Goal: Task Accomplishment & Management: Manage account settings

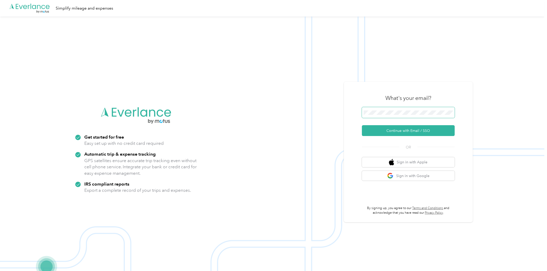
click at [396, 110] on span at bounding box center [408, 112] width 93 height 11
click at [400, 133] on button "Continue with Email / SSO" at bounding box center [408, 130] width 93 height 11
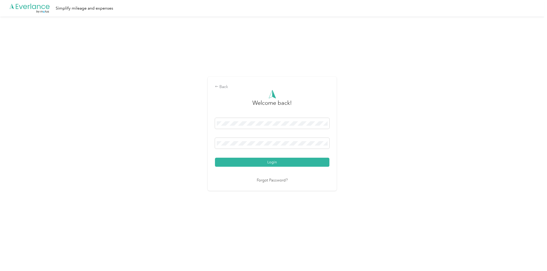
click at [271, 158] on button "Login" at bounding box center [272, 162] width 115 height 9
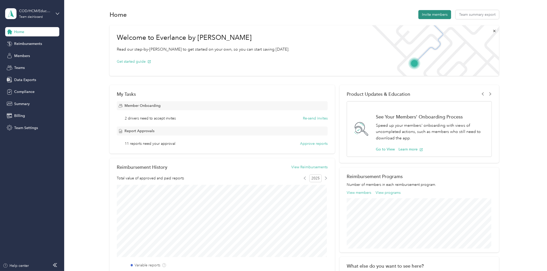
click at [433, 14] on button "Invite members" at bounding box center [435, 14] width 33 height 9
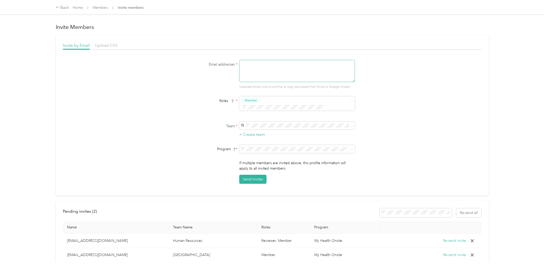
click at [266, 71] on textarea at bounding box center [297, 71] width 116 height 22
type textarea "M"
click at [267, 169] on span "My Health Onsite (CPM)" at bounding box center [261, 170] width 39 height 4
click at [290, 128] on div "Ocoee, Apopka, DeLand, Oviedo, Flagler No managers" at bounding box center [296, 132] width 109 height 12
click at [428, 99] on div "Email addresses * Separate emails with a comma, or copy and paste from Excel or…" at bounding box center [272, 122] width 419 height 124
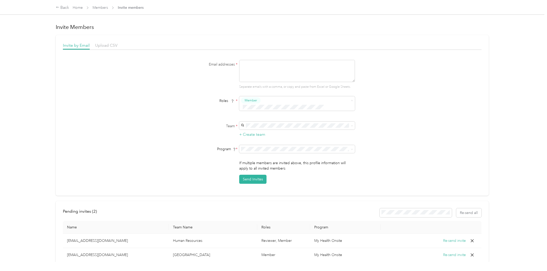
click at [438, 96] on div "Email addresses * Separate emails with a comma, or copy and paste from Excel or…" at bounding box center [272, 122] width 419 height 124
click at [255, 65] on textarea at bounding box center [297, 71] width 116 height 22
paste textarea "[EMAIL_ADDRESS][DOMAIN_NAME]"
type textarea "[EMAIL_ADDRESS][DOMAIN_NAME]"
click at [402, 80] on div "Email addresses * [EMAIL_ADDRESS][DOMAIN_NAME] Separate emails with a comma, or…" at bounding box center [272, 122] width 419 height 124
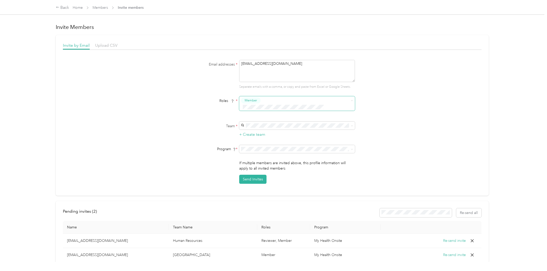
click at [255, 100] on span "Member" at bounding box center [251, 100] width 12 height 5
drag, startPoint x: 515, startPoint y: 147, endPoint x: 513, endPoint y: 145, distance: 2.9
click at [514, 146] on div "Back Home Members Invite members Invite Members Invite by Email Upload CSV Emai…" at bounding box center [272, 135] width 545 height 271
click at [99, 9] on link "Members" at bounding box center [100, 7] width 15 height 4
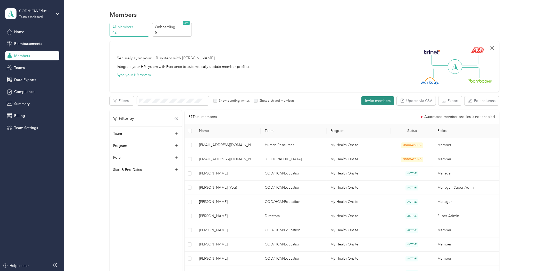
click at [377, 99] on button "Invite members" at bounding box center [378, 100] width 33 height 9
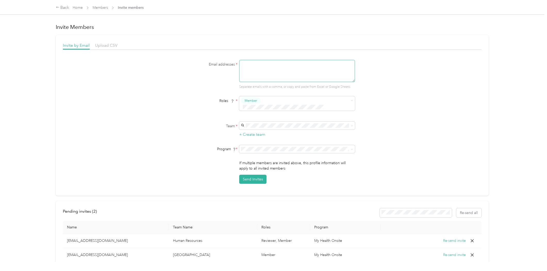
click at [294, 70] on textarea at bounding box center [297, 71] width 116 height 22
paste textarea "[EMAIL_ADDRESS][DOMAIN_NAME]"
type textarea "[EMAIL_ADDRESS][DOMAIN_NAME]"
click at [256, 138] on span "Manager" at bounding box center [252, 138] width 13 height 5
click at [254, 99] on span "Member" at bounding box center [251, 100] width 12 height 5
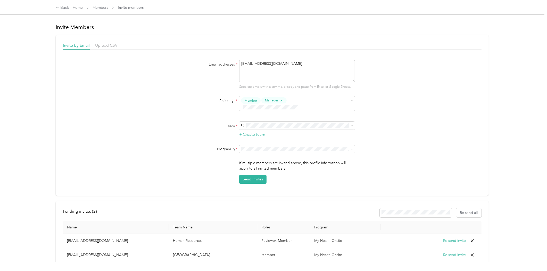
click at [343, 110] on div "Member" at bounding box center [293, 108] width 103 height 6
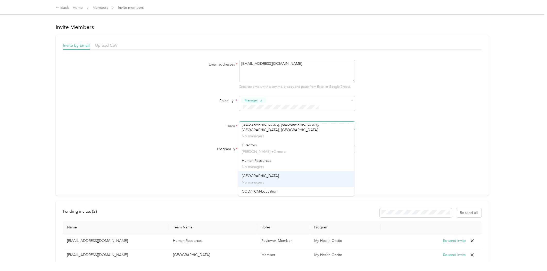
scroll to position [40, 0]
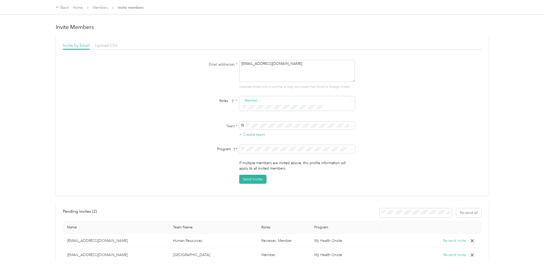
click at [288, 189] on div "COD/HCM/Education [PERSON_NAME] +3 more" at bounding box center [296, 193] width 109 height 12
click at [295, 138] on form "Email addresses * [EMAIL_ADDRESS][DOMAIN_NAME] Separate emails with a comma, or…" at bounding box center [272, 122] width 199 height 124
click at [302, 152] on form "Email addresses * [EMAIL_ADDRESS][DOMAIN_NAME] Separate emails with a comma, or…" at bounding box center [272, 122] width 199 height 124
click at [304, 146] on span at bounding box center [297, 149] width 116 height 8
click at [272, 169] on span "My Health Onsite (CPM)" at bounding box center [261, 170] width 39 height 4
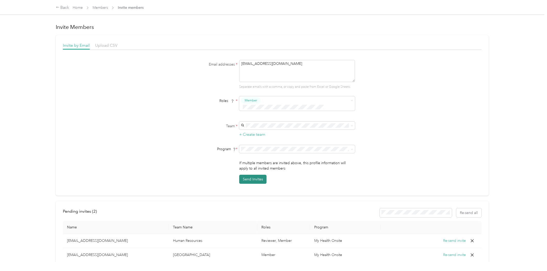
click at [252, 175] on button "Send Invites" at bounding box center [252, 179] width 27 height 9
click at [103, 5] on link "Members" at bounding box center [100, 7] width 15 height 4
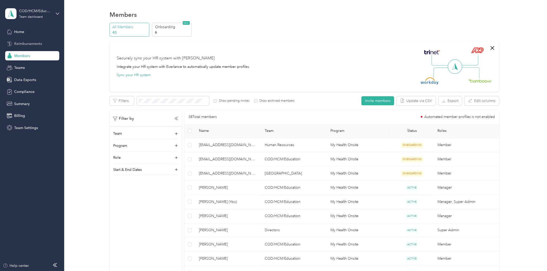
click at [25, 43] on span "Reimbursements" at bounding box center [28, 43] width 28 height 5
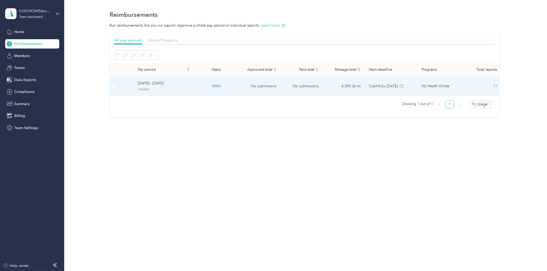
click at [165, 83] on span "[DATE] - [DATE]" at bounding box center [164, 83] width 52 height 6
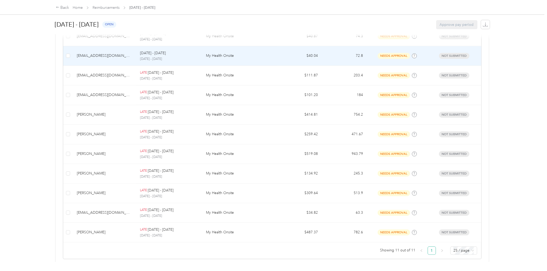
scroll to position [145, 0]
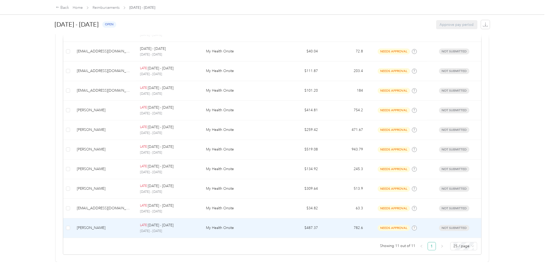
click at [117, 225] on div "[PERSON_NAME]" at bounding box center [104, 228] width 55 height 6
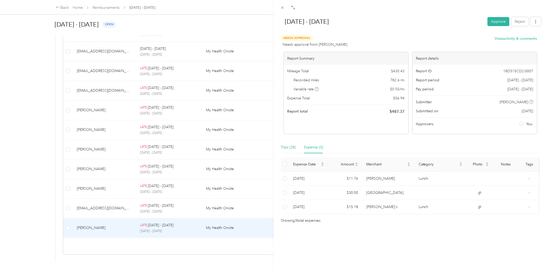
click at [288, 145] on div "Trips (28)" at bounding box center [288, 147] width 15 height 6
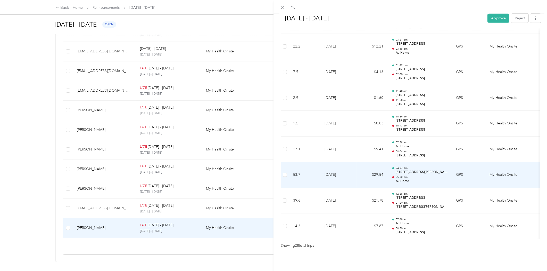
scroll to position [663, 0]
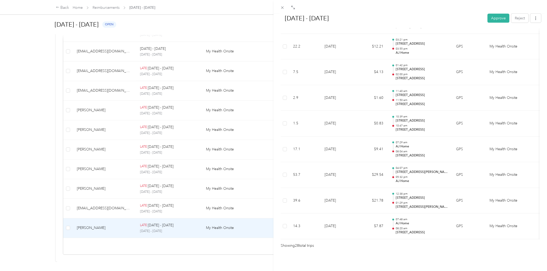
click at [108, 199] on div "[DATE] - [DATE] Approve Reject Needs Approval Needs approval from [PERSON_NAME]…" at bounding box center [273, 135] width 547 height 271
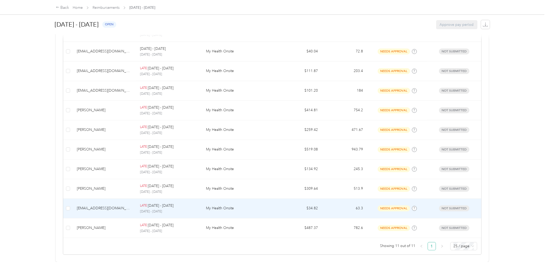
click at [119, 199] on td "[EMAIL_ADDRESS][DOMAIN_NAME]" at bounding box center [104, 209] width 63 height 20
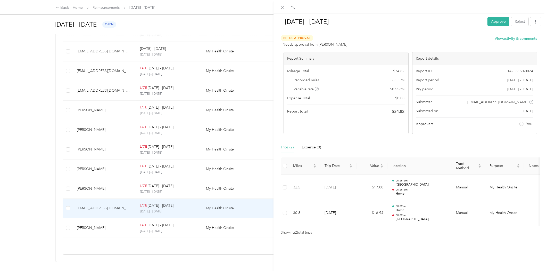
click at [108, 138] on div "[DATE] - [DATE] Approve Reject Needs Approval Needs approval from [PERSON_NAME]…" at bounding box center [273, 135] width 547 height 271
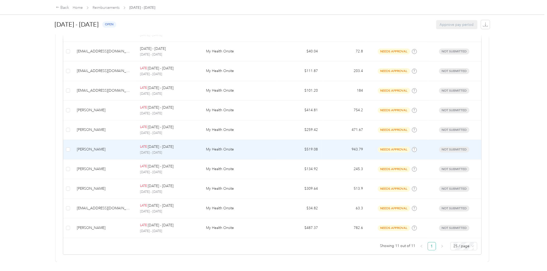
click at [113, 140] on td "[PERSON_NAME]" at bounding box center [104, 150] width 63 height 20
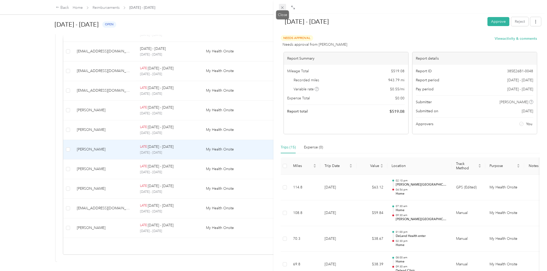
click at [283, 6] on icon at bounding box center [282, 7] width 4 height 4
